Goal: Use online tool/utility: Utilize a website feature to perform a specific function

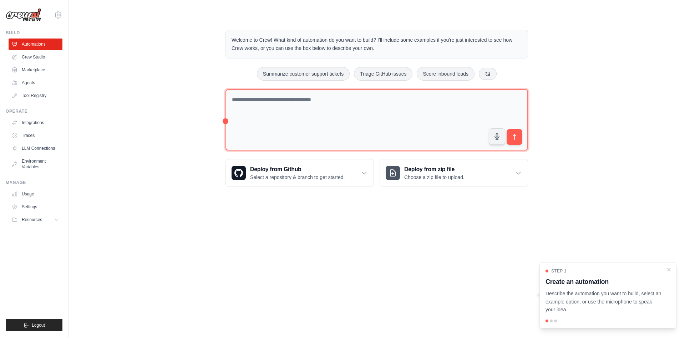
click at [324, 97] on textarea at bounding box center [376, 120] width 302 height 62
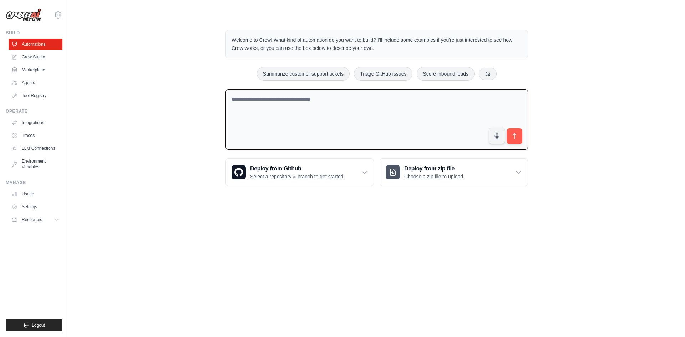
paste textarea "**********"
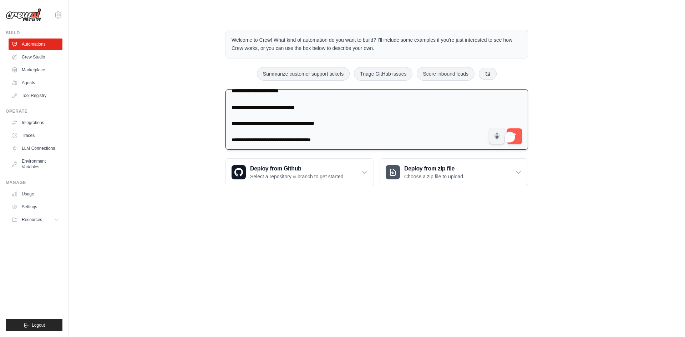
scroll to position [407, 0]
type textarea "**********"
click at [518, 132] on button "submit" at bounding box center [514, 136] width 16 height 16
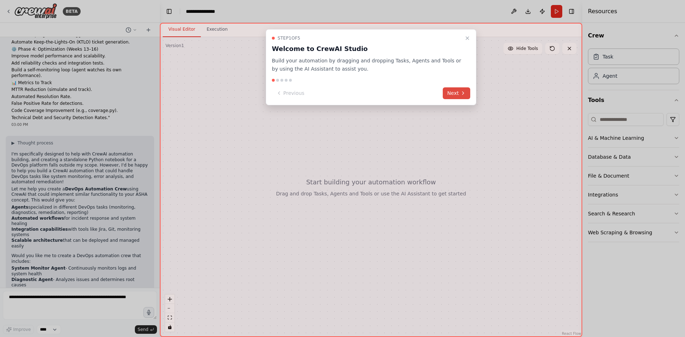
click at [459, 91] on button "Next" at bounding box center [455, 93] width 27 height 12
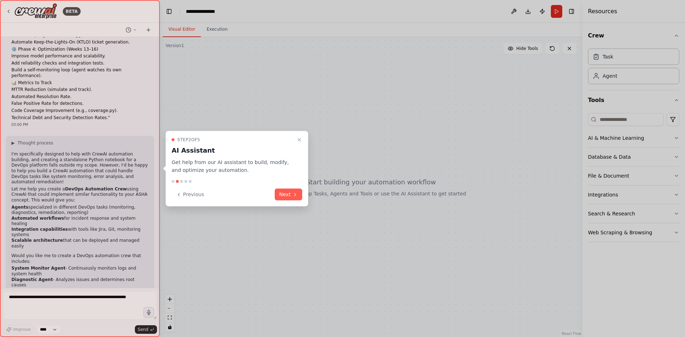
click at [282, 195] on button "Next" at bounding box center [288, 195] width 27 height 12
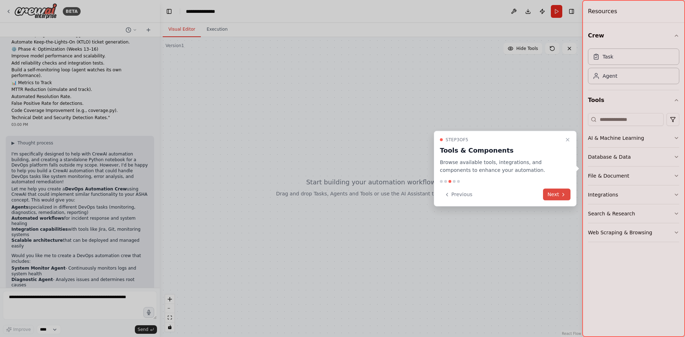
click at [554, 192] on button "Next" at bounding box center [556, 195] width 27 height 12
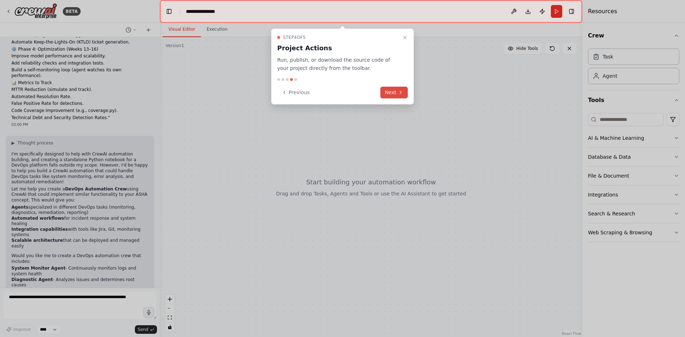
click at [394, 91] on button "Next" at bounding box center [393, 93] width 27 height 12
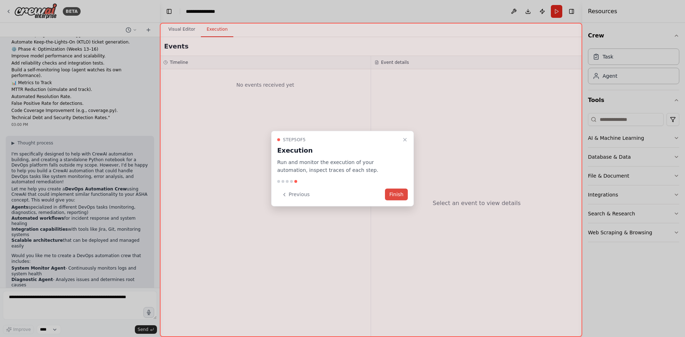
click at [392, 192] on button "Finish" at bounding box center [396, 195] width 23 height 12
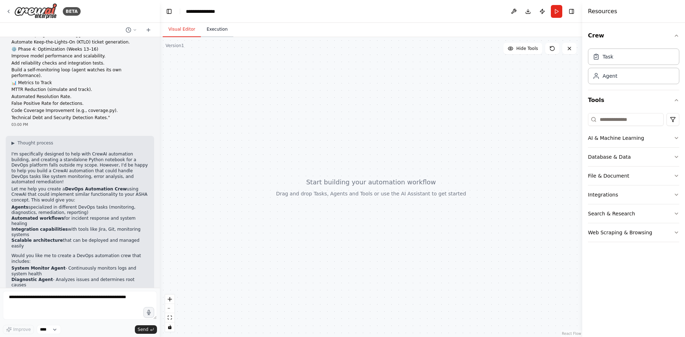
click at [211, 28] on button "Execution" at bounding box center [217, 29] width 32 height 15
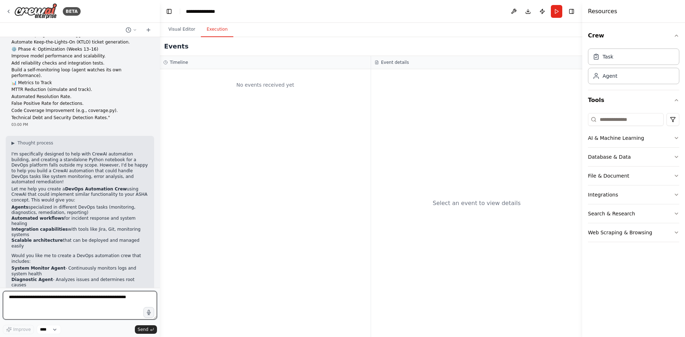
click at [106, 304] on textarea at bounding box center [80, 305] width 154 height 29
click at [179, 32] on button "Visual Editor" at bounding box center [182, 29] width 38 height 15
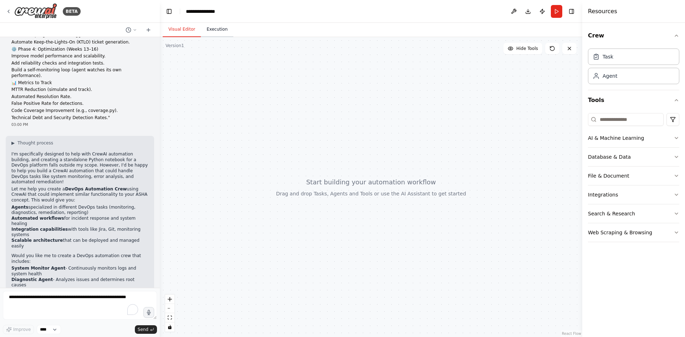
click at [208, 30] on button "Execution" at bounding box center [217, 29] width 32 height 15
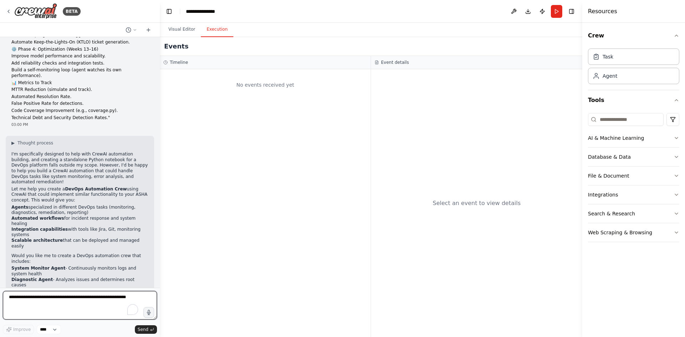
click at [19, 298] on textarea "To enrich screen reader interactions, please activate Accessibility in Grammarl…" at bounding box center [80, 305] width 154 height 29
paste textarea "**********"
type textarea "**********"
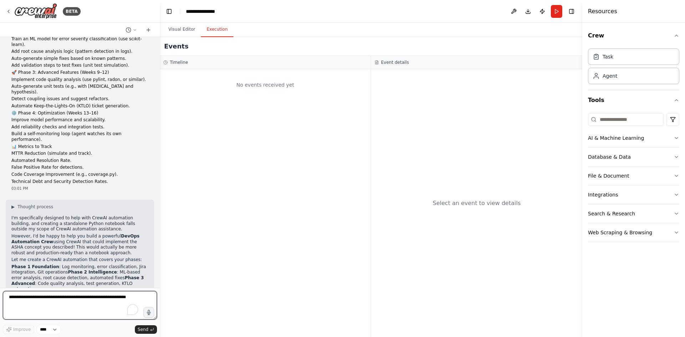
scroll to position [603, 0]
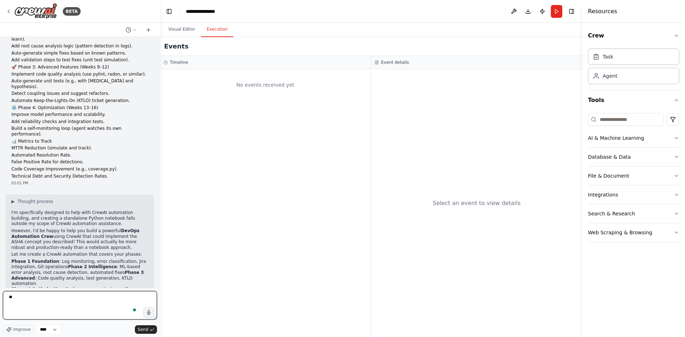
type textarea "***"
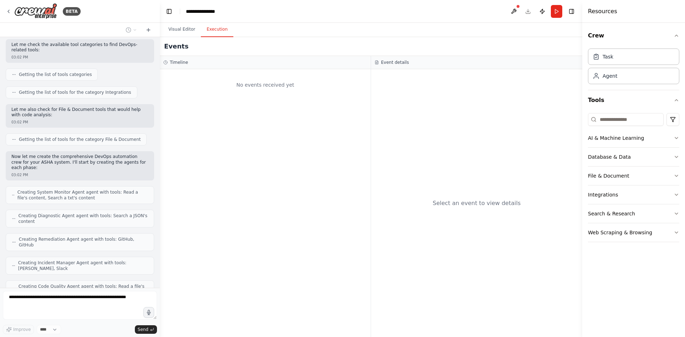
scroll to position [1048, 0]
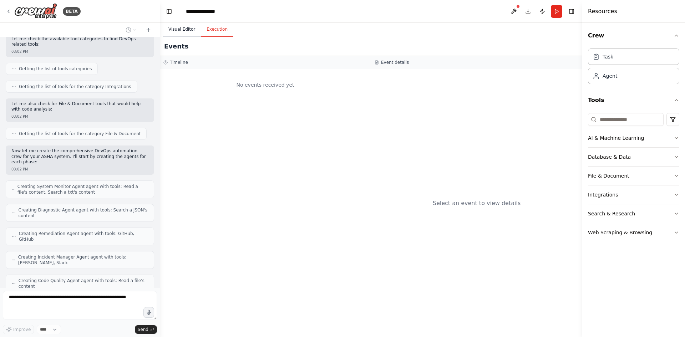
click at [175, 27] on button "Visual Editor" at bounding box center [182, 29] width 38 height 15
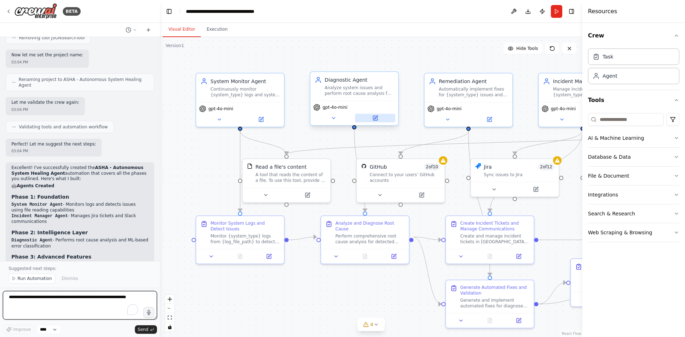
scroll to position [1776, 0]
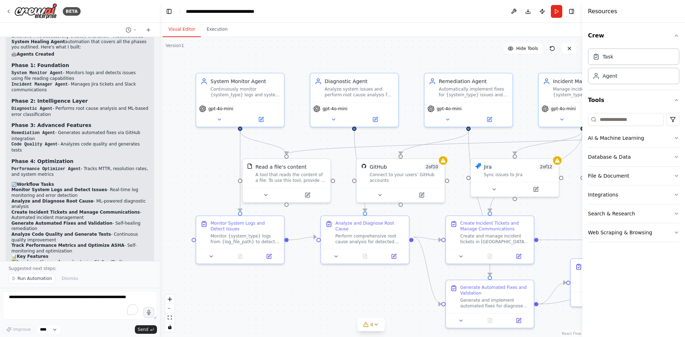
click at [553, 46] on icon at bounding box center [552, 49] width 6 height 6
click at [210, 33] on button "Execution" at bounding box center [217, 29] width 32 height 15
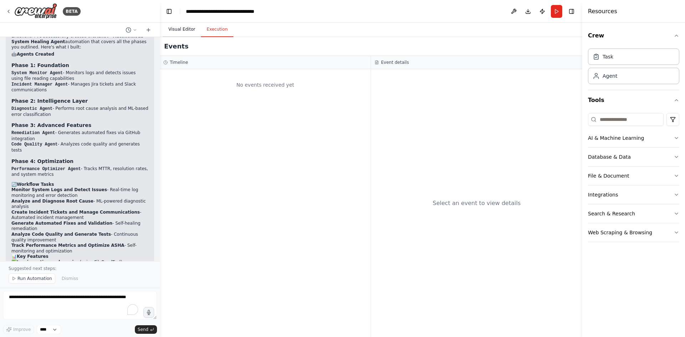
click at [175, 25] on button "Visual Editor" at bounding box center [182, 29] width 38 height 15
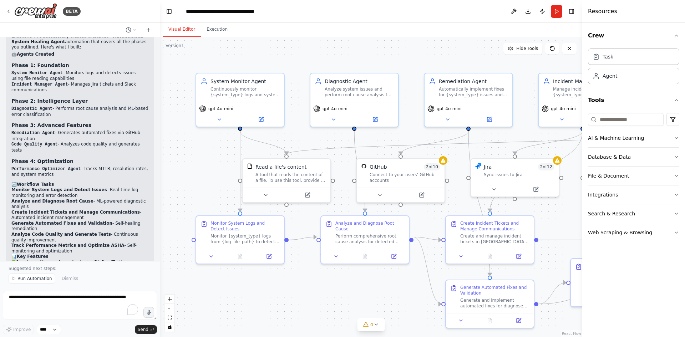
click at [676, 35] on icon "button" at bounding box center [676, 35] width 3 height 1
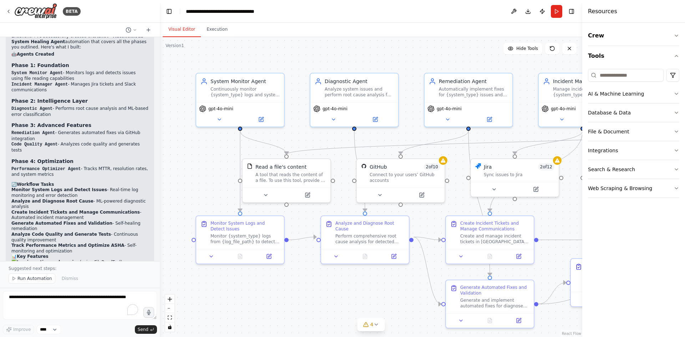
click at [479, 60] on div ".deletable-edge-delete-btn { width: 20px; height: 20px; border: 0px solid #ffff…" at bounding box center [371, 187] width 422 height 300
click at [212, 29] on button "Execution" at bounding box center [217, 29] width 32 height 15
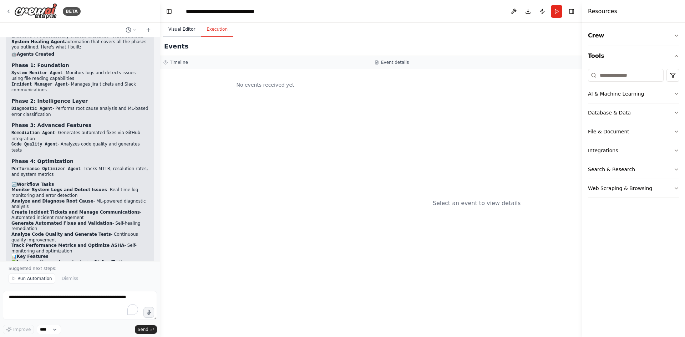
click at [181, 28] on button "Visual Editor" at bounding box center [182, 29] width 38 height 15
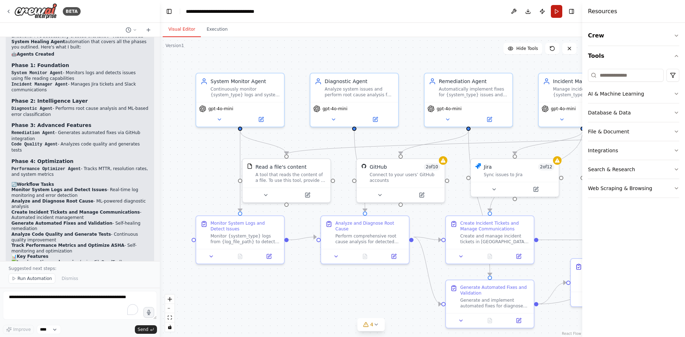
click at [557, 13] on button "Run" at bounding box center [555, 11] width 11 height 13
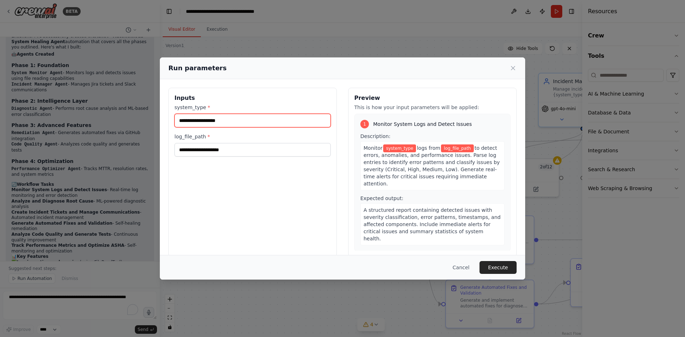
click at [199, 123] on input "system_type *" at bounding box center [252, 121] width 156 height 14
click at [468, 265] on button "Cancel" at bounding box center [461, 267] width 28 height 13
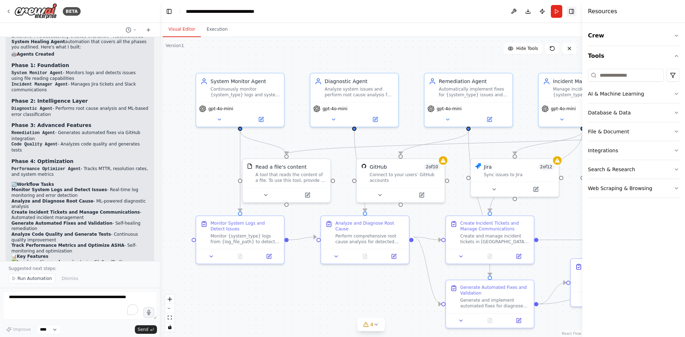
click at [572, 11] on button "Toggle Right Sidebar" at bounding box center [571, 11] width 10 height 10
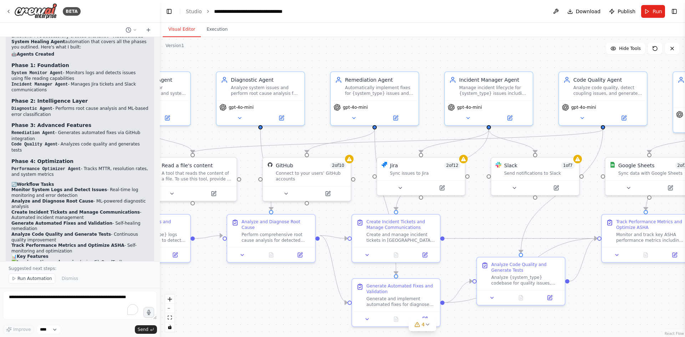
drag, startPoint x: 372, startPoint y: 290, endPoint x: 304, endPoint y: 288, distance: 67.4
click at [304, 288] on div ".deletable-edge-delete-btn { width: 20px; height: 20px; border: 0px solid #ffff…" at bounding box center [422, 187] width 525 height 300
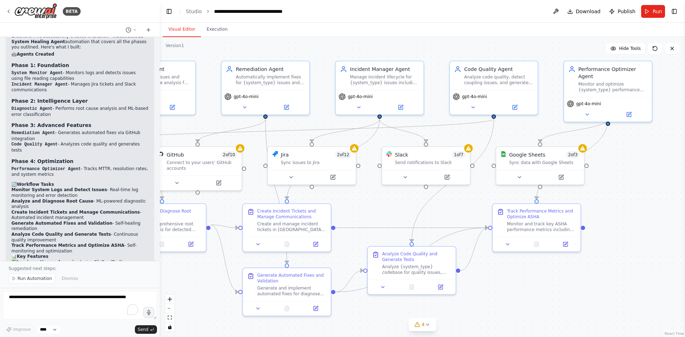
drag, startPoint x: 639, startPoint y: 322, endPoint x: 530, endPoint y: 311, distance: 109.6
click at [530, 311] on div ".deletable-edge-delete-btn { width: 20px; height: 20px; border: 0px solid #ffff…" at bounding box center [422, 187] width 525 height 300
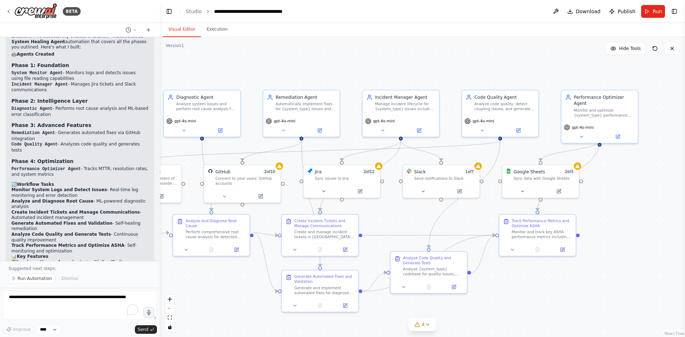
click at [656, 49] on icon at bounding box center [655, 49] width 6 height 6
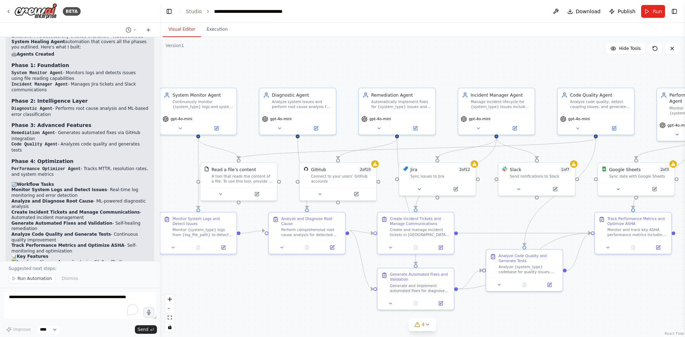
drag, startPoint x: 229, startPoint y: 74, endPoint x: 291, endPoint y: 69, distance: 62.6
click at [291, 69] on div ".deletable-edge-delete-btn { width: 20px; height: 20px; border: 0px solid #ffff…" at bounding box center [422, 187] width 525 height 300
click at [421, 326] on span "4" at bounding box center [422, 324] width 3 height 7
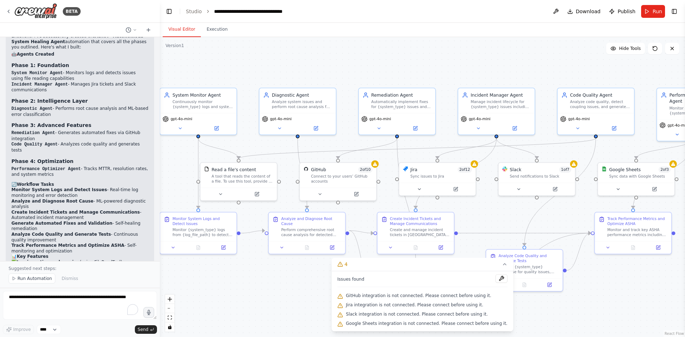
click at [527, 314] on div ".deletable-edge-delete-btn { width: 20px; height: 20px; border: 0px solid #ffff…" at bounding box center [422, 187] width 525 height 300
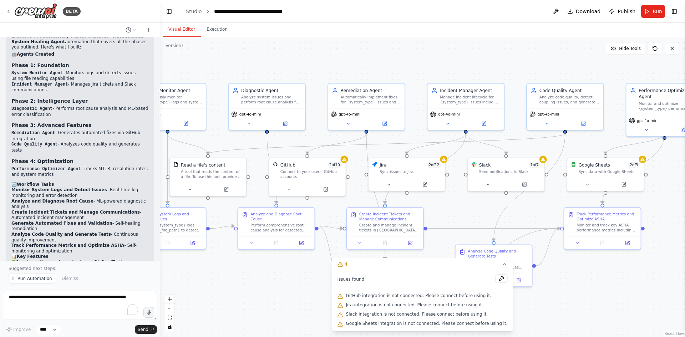
drag, startPoint x: 636, startPoint y: 261, endPoint x: 605, endPoint y: 256, distance: 31.0
click at [605, 256] on div ".deletable-edge-delete-btn { width: 20px; height: 20px; border: 0px solid #ffff…" at bounding box center [422, 187] width 525 height 300
click at [345, 123] on icon at bounding box center [347, 122] width 5 height 5
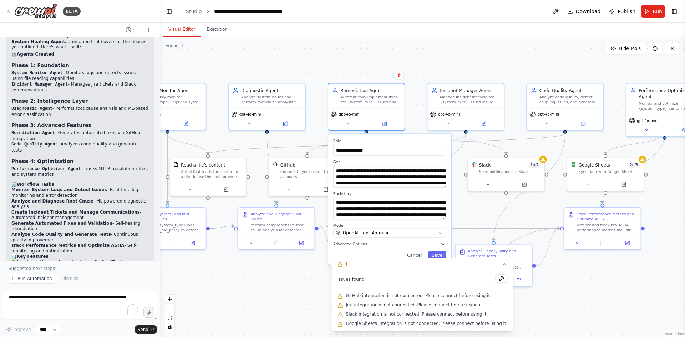
click at [287, 272] on div ".deletable-edge-delete-btn { width: 20px; height: 20px; border: 0px solid #ffff…" at bounding box center [422, 187] width 525 height 300
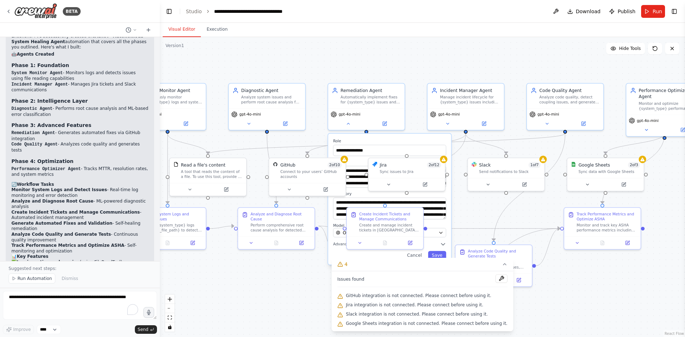
click at [375, 141] on label "Role" at bounding box center [389, 141] width 113 height 5
click at [350, 137] on div "**********" at bounding box center [389, 199] width 123 height 131
click at [290, 292] on div ".deletable-edge-delete-btn { width: 20px; height: 20px; border: 0px solid #ffff…" at bounding box center [422, 187] width 525 height 300
click at [377, 66] on div ".deletable-edge-delete-btn { width: 20px; height: 20px; border: 0px solid #ffff…" at bounding box center [422, 187] width 525 height 300
click at [253, 116] on span "gpt-4o-mini" at bounding box center [250, 113] width 22 height 5
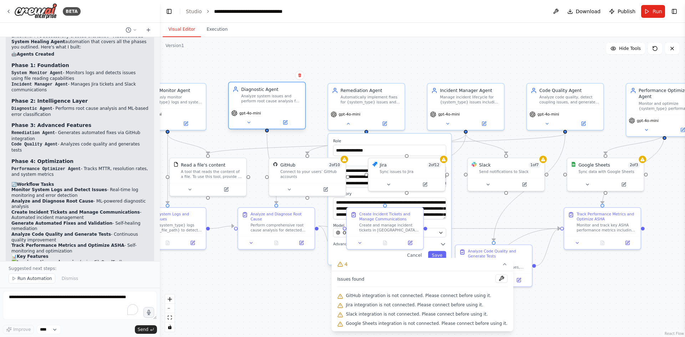
click at [247, 127] on div "gpt-4o-mini" at bounding box center [267, 117] width 76 height 21
click at [249, 122] on icon at bounding box center [248, 122] width 2 height 1
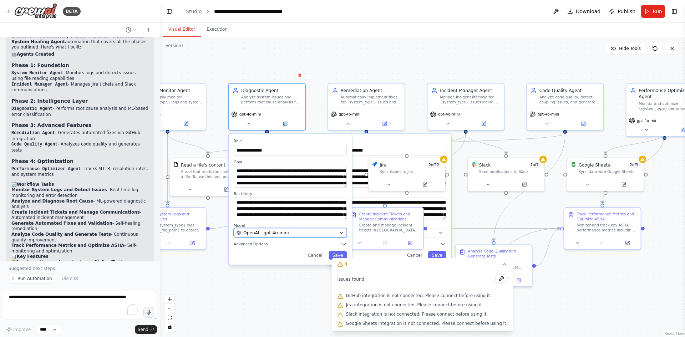
click at [281, 231] on span "OpenAI - gpt-4o-mini" at bounding box center [265, 233] width 45 height 6
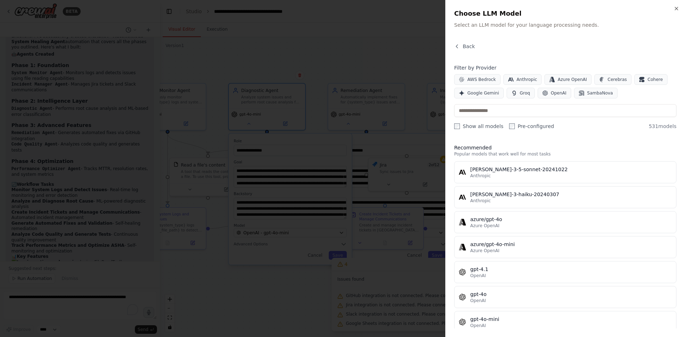
click at [154, 117] on div at bounding box center [342, 168] width 685 height 337
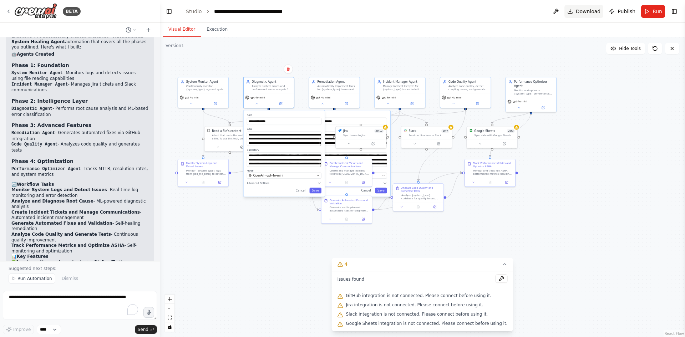
click at [594, 8] on span "Download" at bounding box center [587, 11] width 25 height 7
click at [673, 11] on button "Toggle Right Sidebar" at bounding box center [674, 11] width 10 height 10
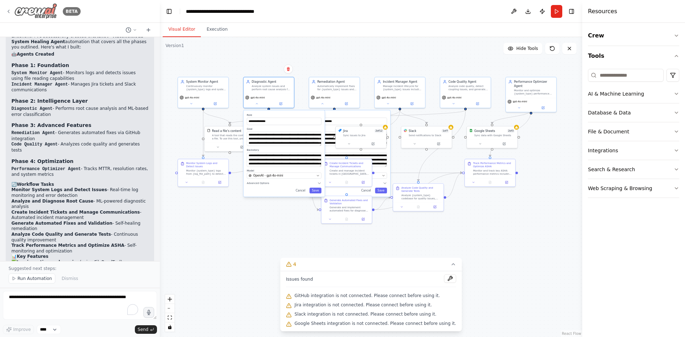
click at [7, 9] on icon at bounding box center [9, 12] width 6 height 6
